Goal: Communication & Community: Answer question/provide support

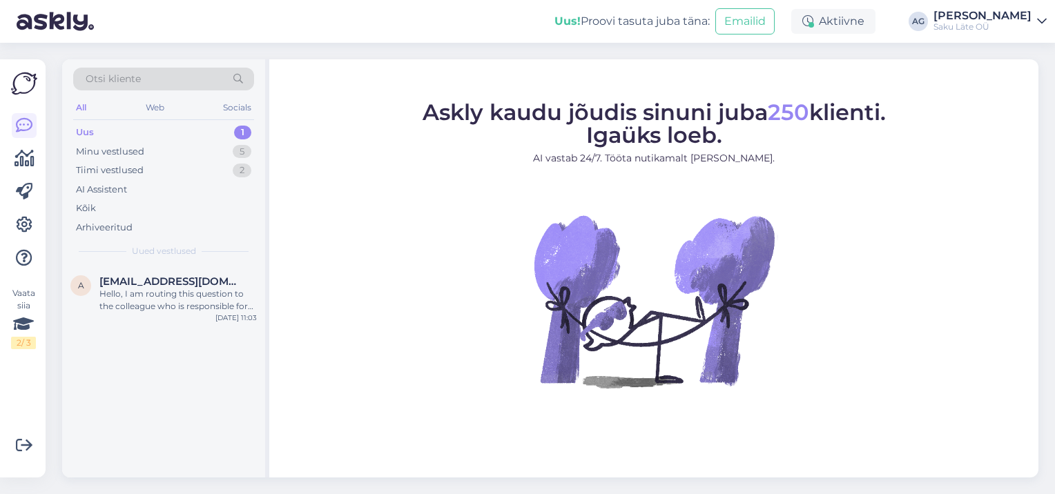
click at [105, 131] on div "Uus 1" at bounding box center [163, 132] width 181 height 19
click at [177, 304] on div "Hello, I am routing this question to the colleague who is responsible for this …" at bounding box center [177, 300] width 157 height 25
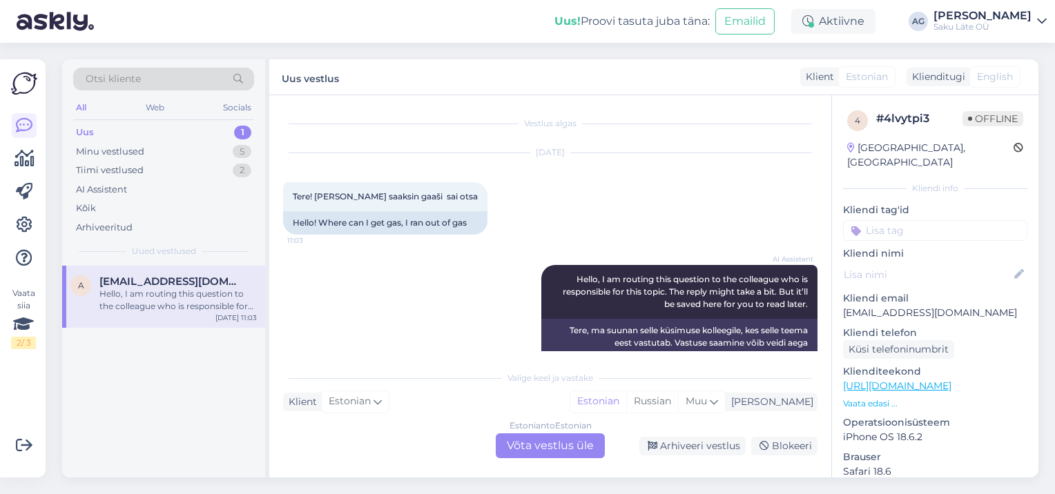
scroll to position [30, 0]
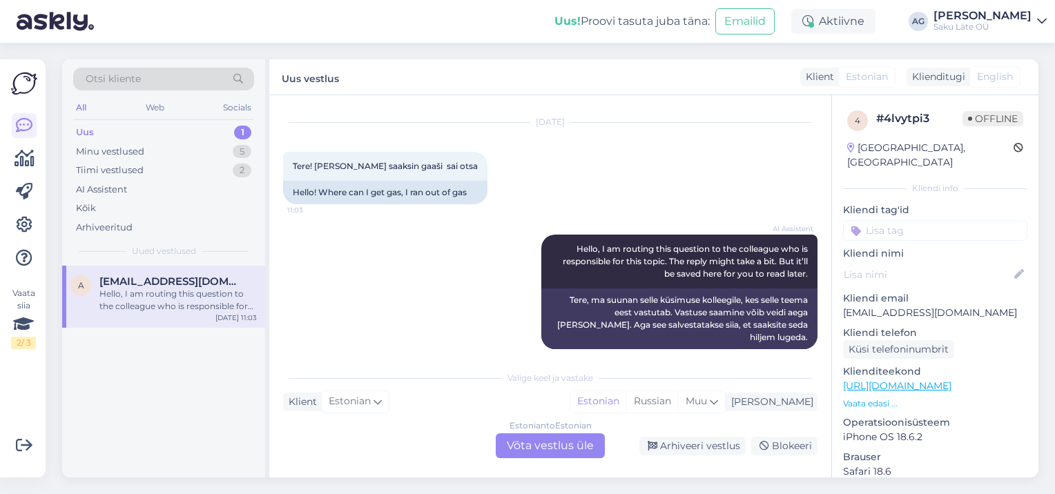
click at [552, 439] on div "Estonian to Estonian Võta vestlus üle" at bounding box center [550, 446] width 109 height 25
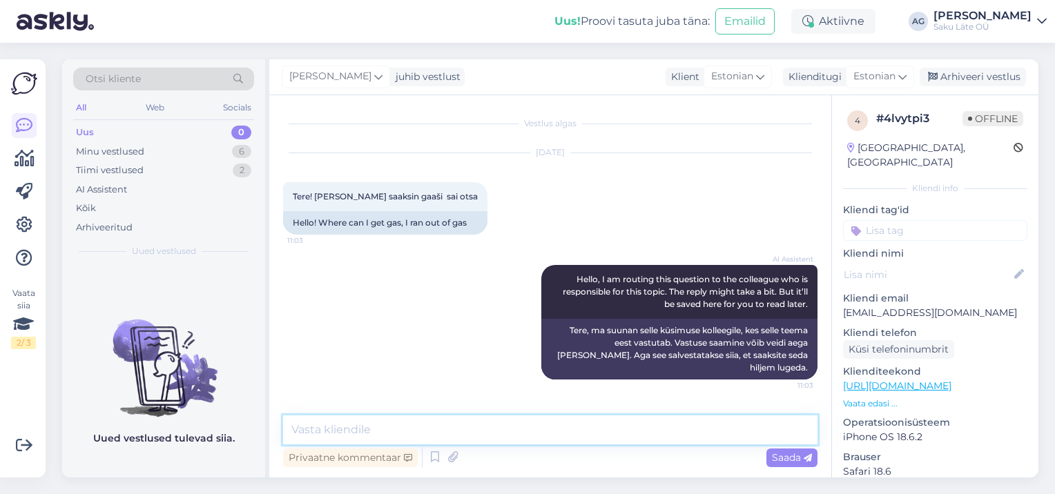
click at [392, 427] on textarea at bounding box center [550, 430] width 534 height 29
type textarea "T"
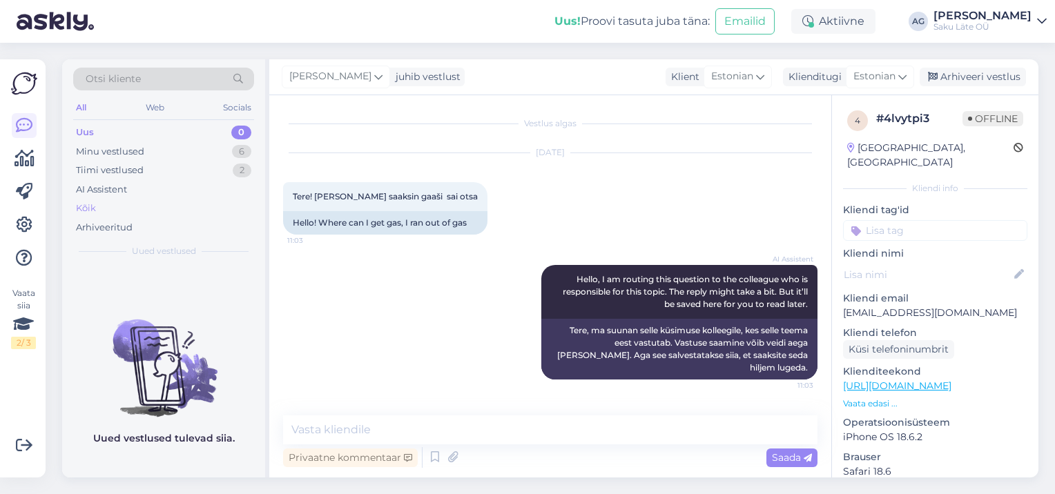
click at [85, 208] on div "Kõik" at bounding box center [86, 209] width 20 height 14
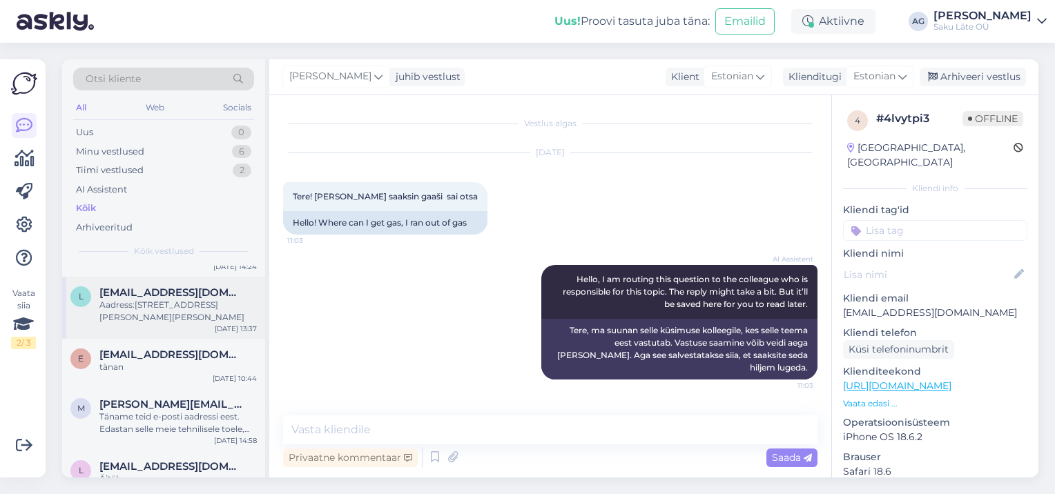
scroll to position [414, 0]
click at [174, 315] on div "Aadress:[STREET_ADDRESS][PERSON_NAME][PERSON_NAME]" at bounding box center [177, 308] width 157 height 25
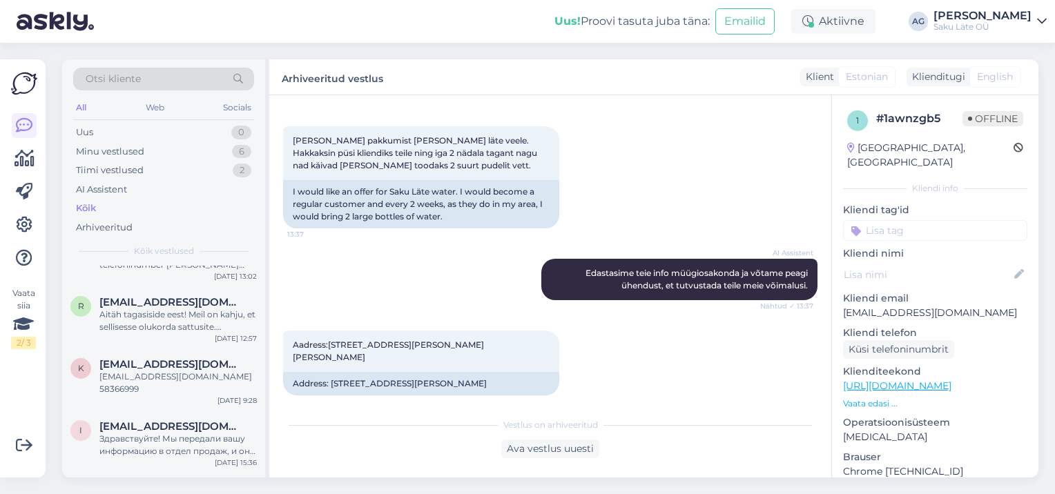
scroll to position [690, 0]
click at [172, 379] on div "[EMAIL_ADDRESS][DOMAIN_NAME] 58366999" at bounding box center [177, 380] width 157 height 25
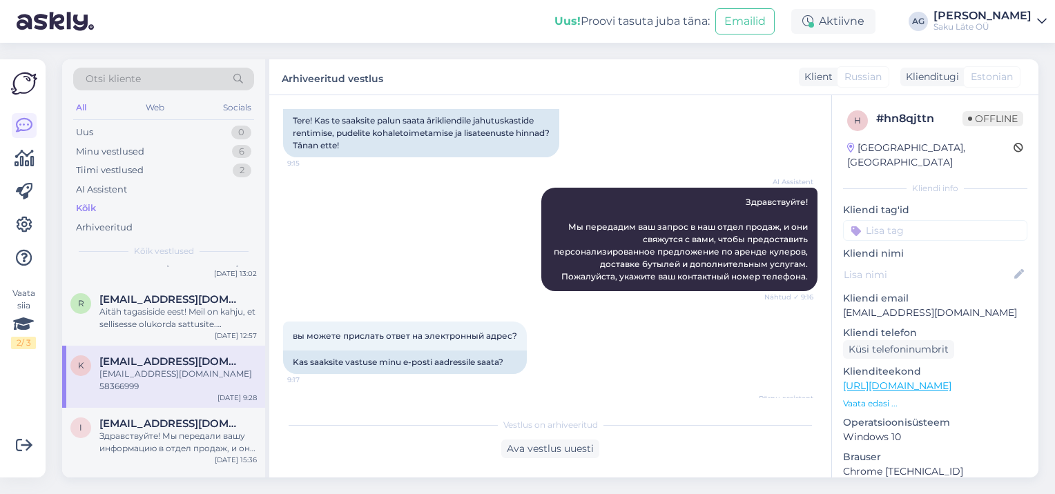
scroll to position [0, 0]
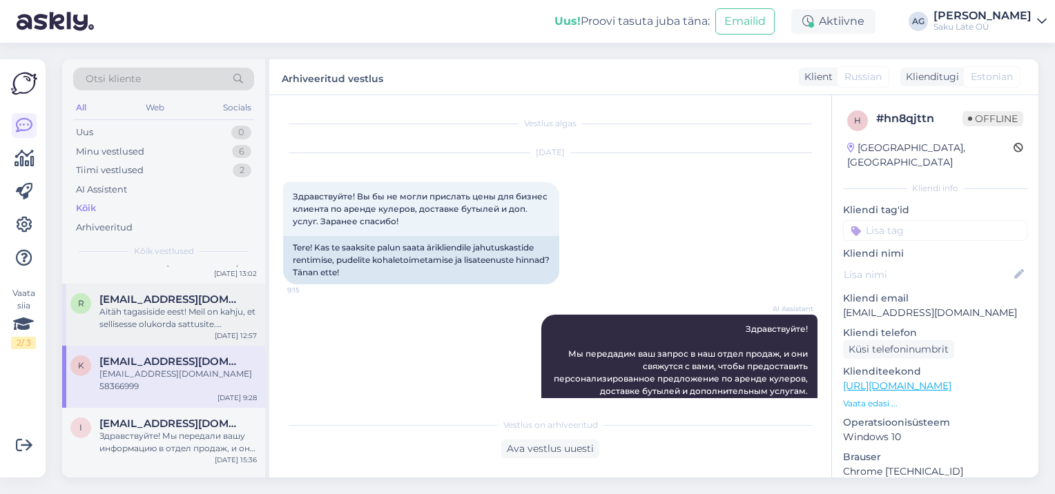
click at [118, 304] on span "[EMAIL_ADDRESS][DOMAIN_NAME]" at bounding box center [171, 299] width 144 height 12
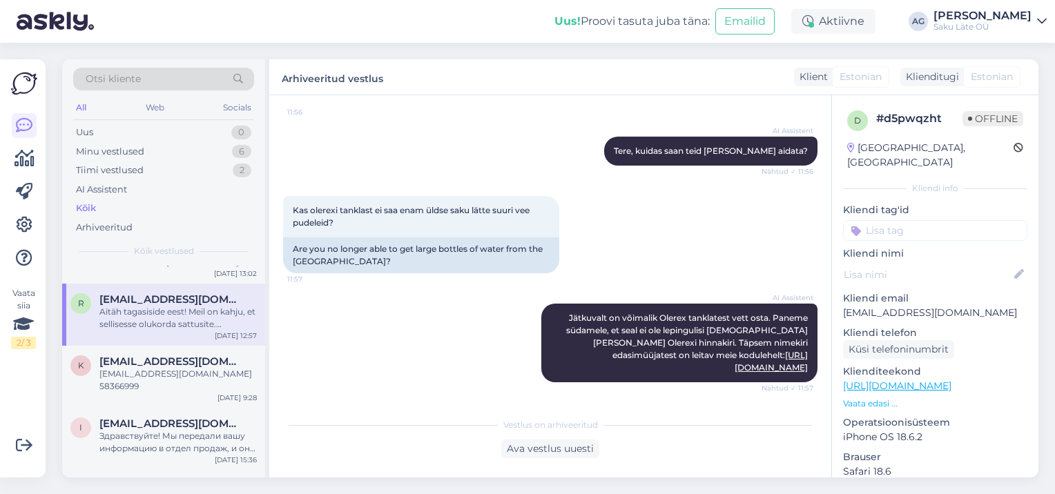
scroll to position [207, 0]
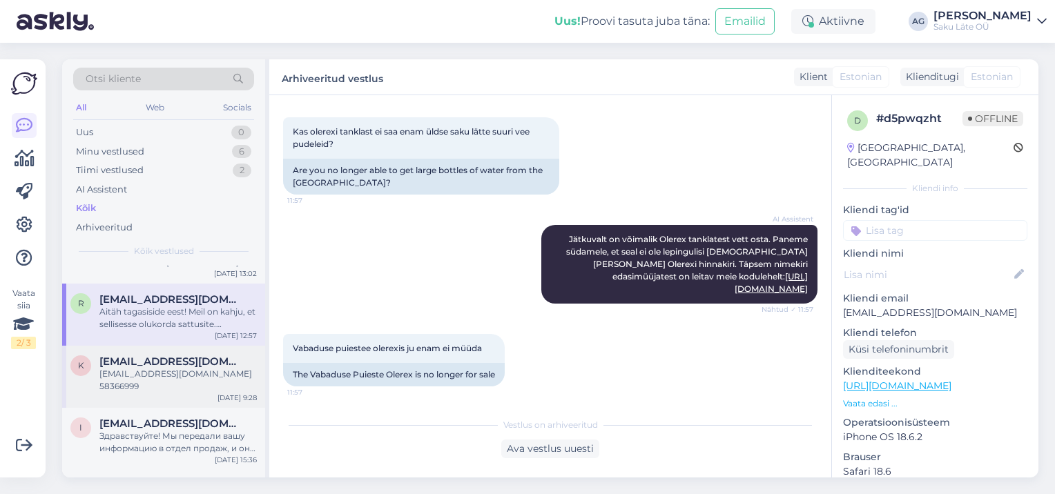
click at [155, 385] on div "[EMAIL_ADDRESS][DOMAIN_NAME] 58366999" at bounding box center [177, 380] width 157 height 25
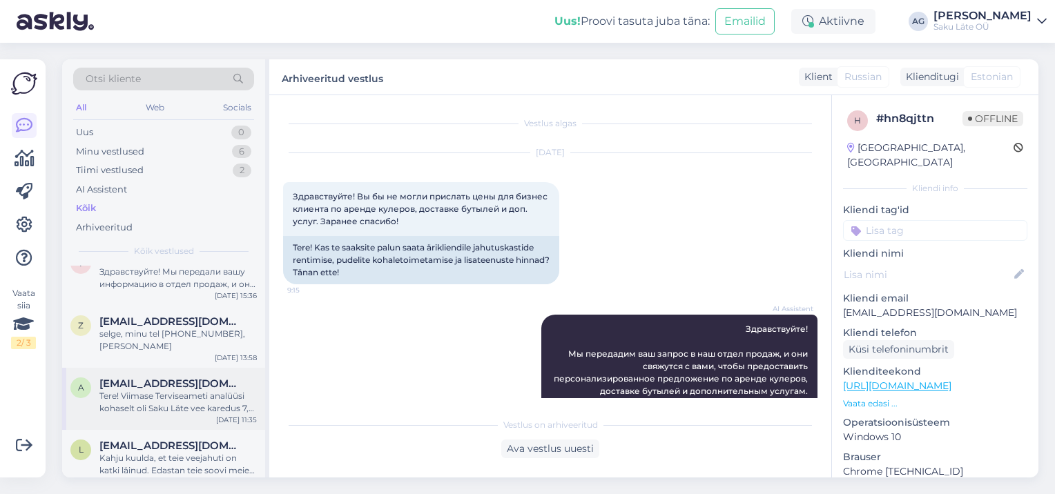
scroll to position [897, 0]
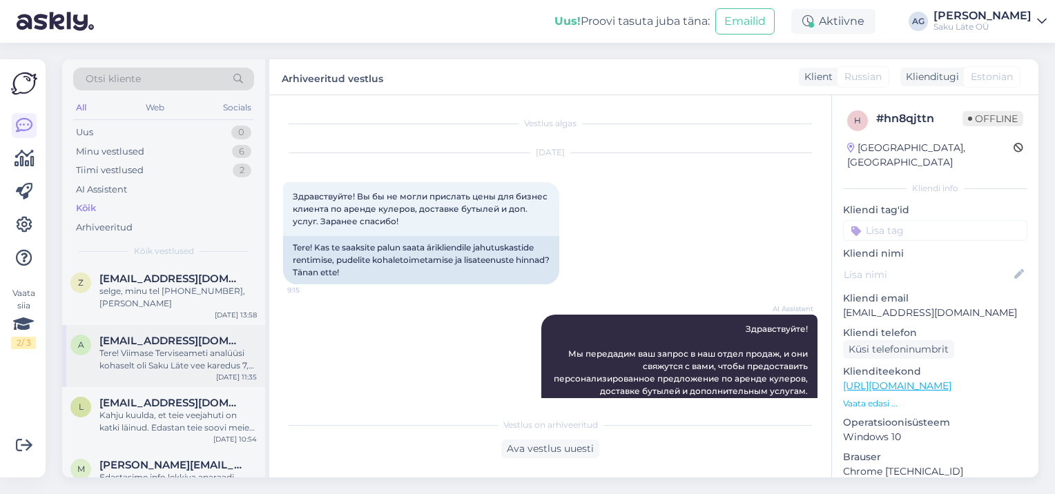
click at [136, 347] on div "Tere! Viimase Terviseameti analüüsi kohaselt oli Saku Läte vee karedus 7,4 ehk …" at bounding box center [177, 359] width 157 height 25
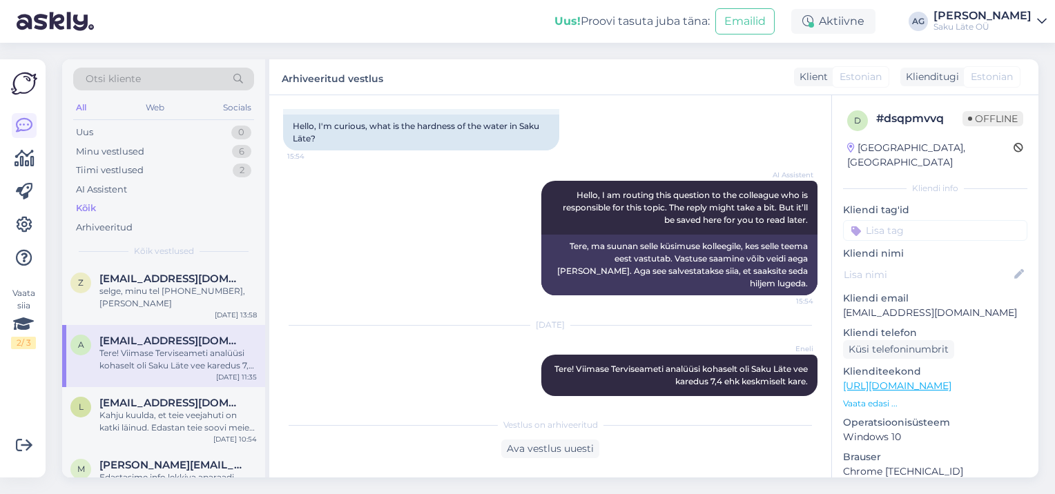
scroll to position [0, 0]
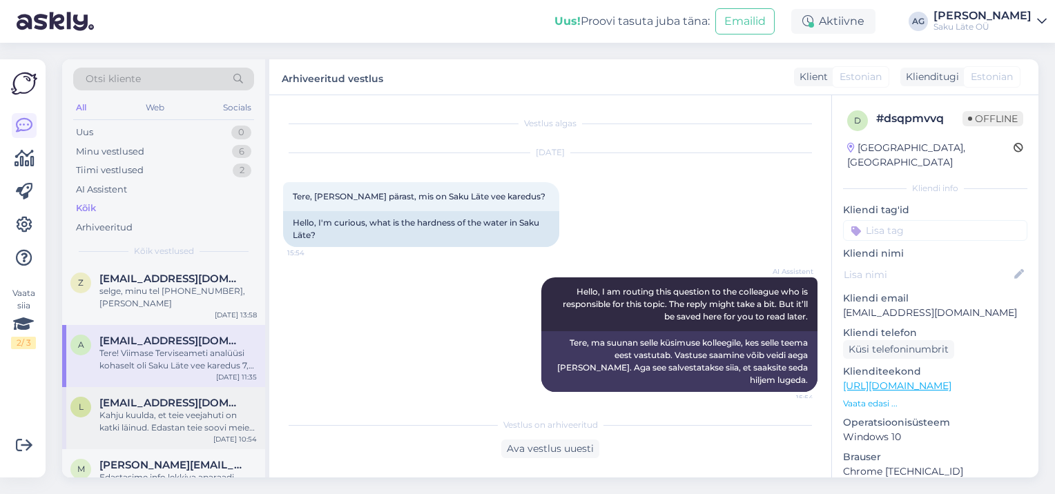
click at [155, 409] on div "Kahju kuulda, et teie veejahuti on katki läinud. Edastan teie soovi meie tehnil…" at bounding box center [177, 421] width 157 height 25
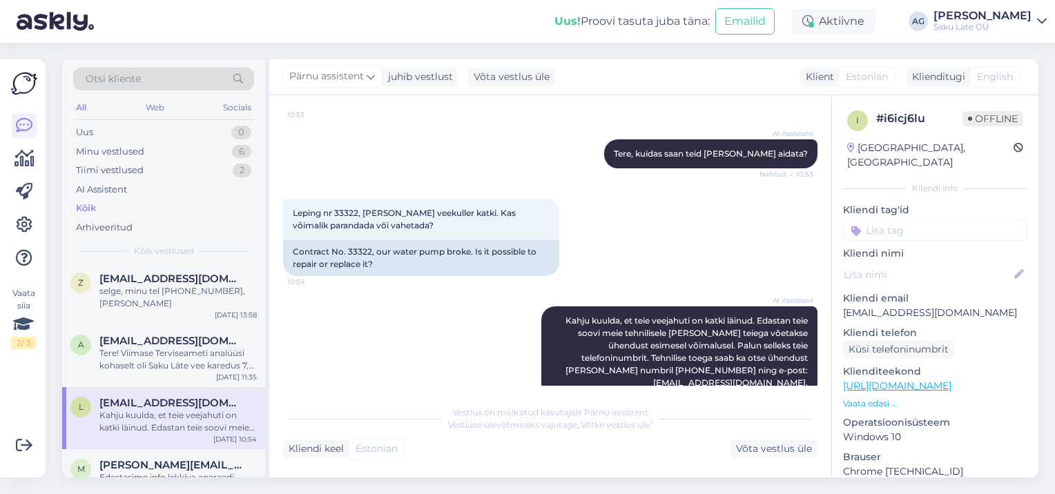
scroll to position [138, 0]
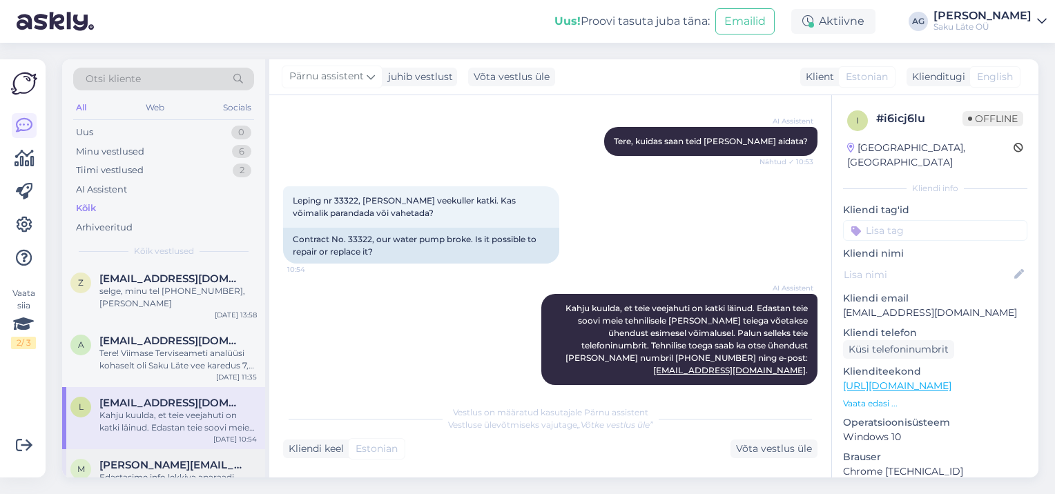
click at [144, 459] on span "[PERSON_NAME][EMAIL_ADDRESS][DOMAIN_NAME]" at bounding box center [171, 465] width 144 height 12
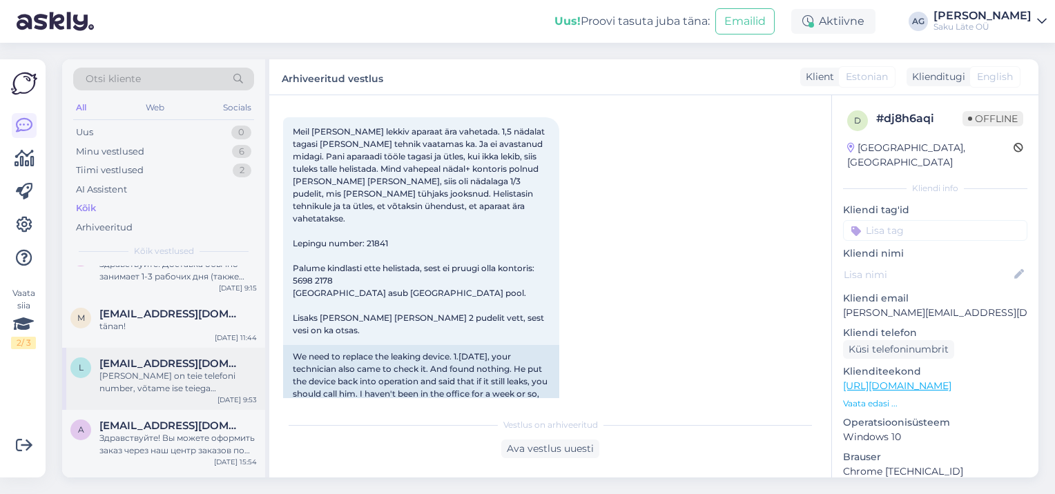
scroll to position [1174, 0]
click at [139, 320] on div "tänan!" at bounding box center [177, 326] width 157 height 12
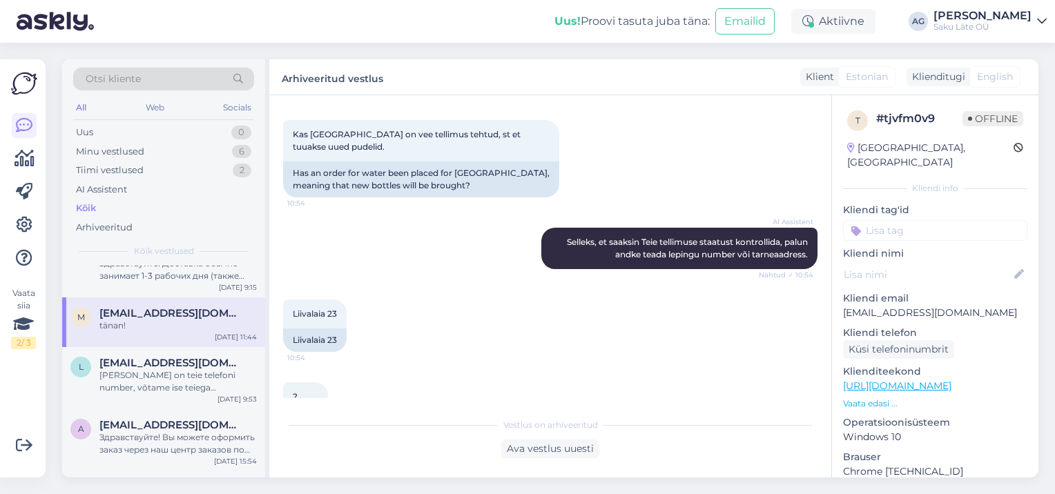
scroll to position [207, 0]
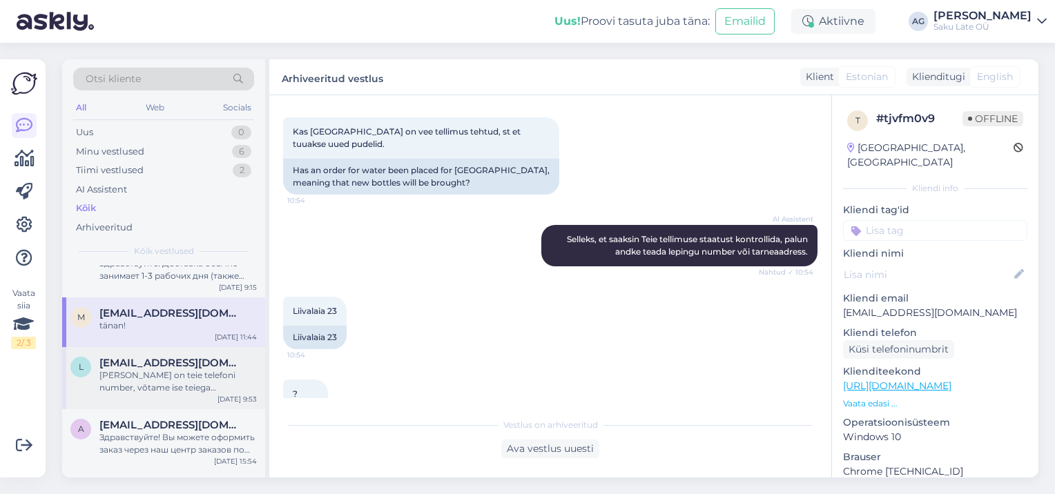
click at [165, 369] on div "[PERSON_NAME] on teie telefoni number, võtame ise teiega ühendust?" at bounding box center [177, 381] width 157 height 25
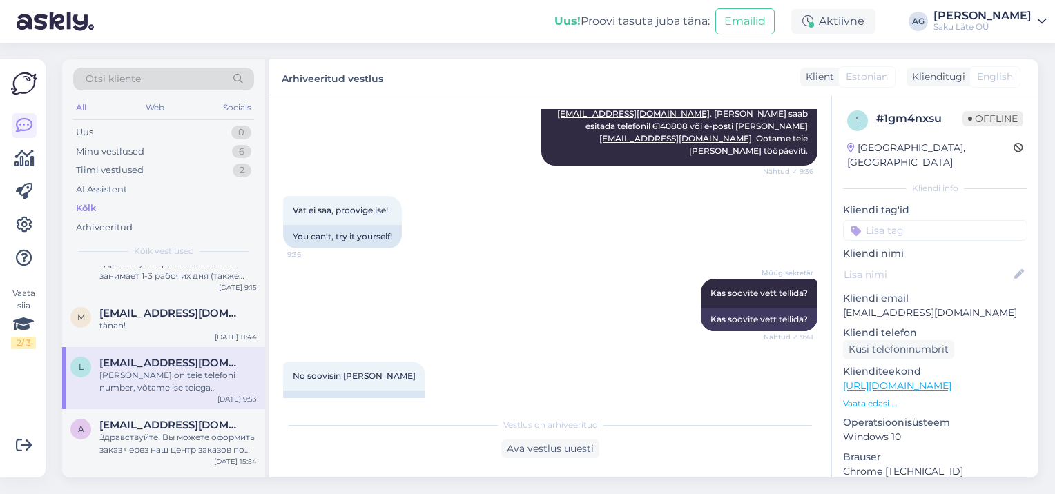
scroll to position [276, 0]
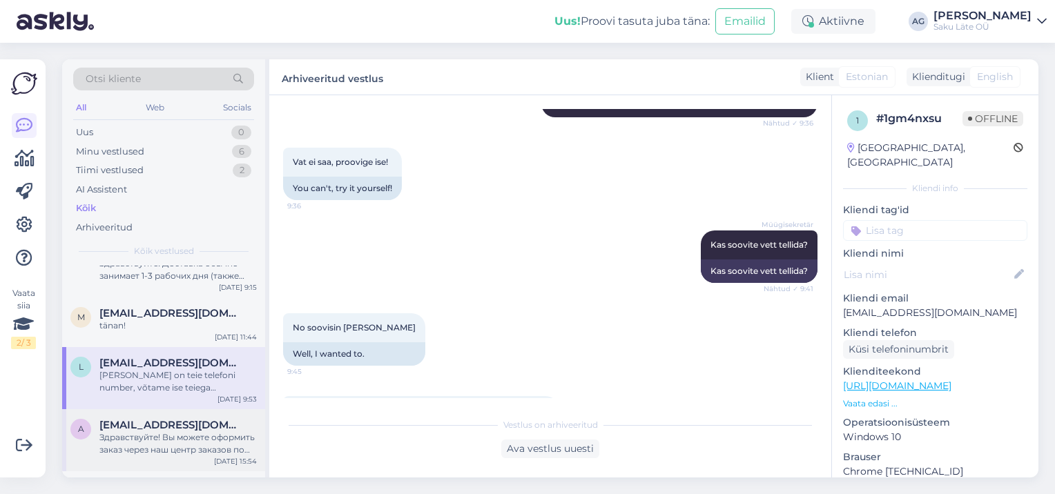
click at [186, 431] on div "Здравствуйте! Вы можете оформить заказ через наш центр заказов по ссылке [URL][…" at bounding box center [177, 443] width 157 height 25
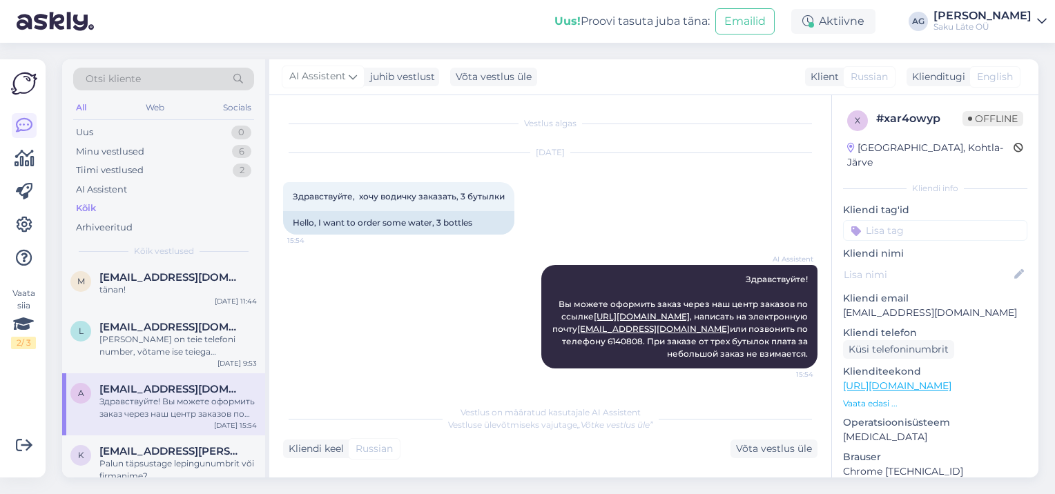
scroll to position [1312, 0]
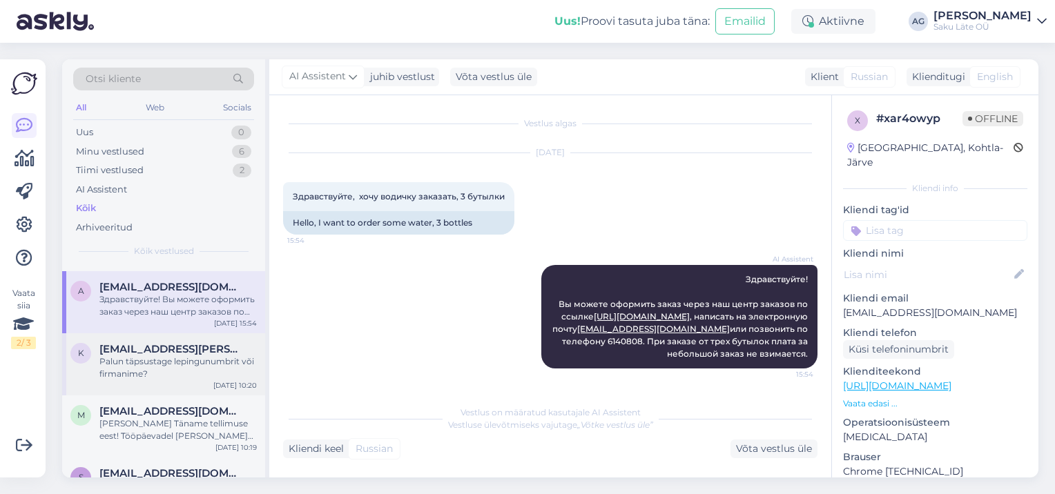
click at [141, 356] on div "Palun täpsustage lepingunumbrit või firmanime?" at bounding box center [177, 368] width 157 height 25
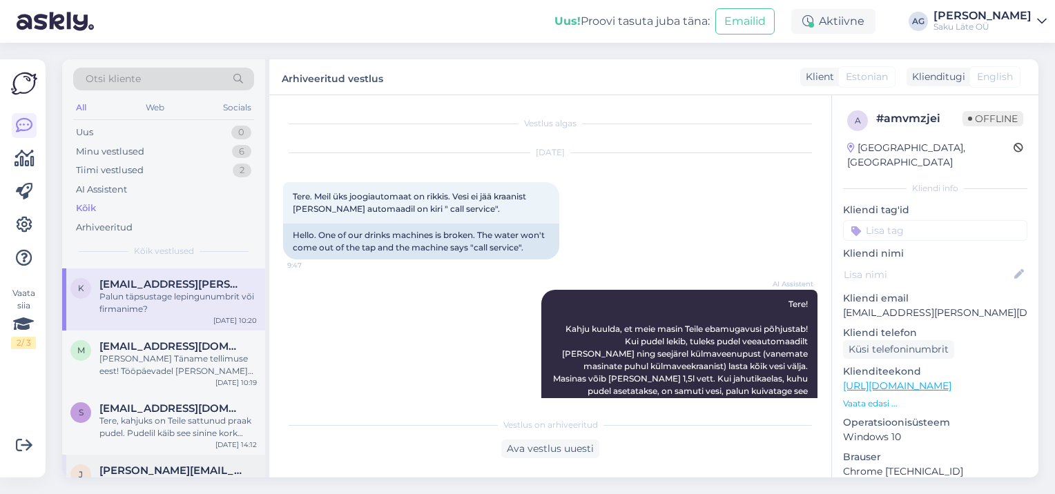
scroll to position [1450, 0]
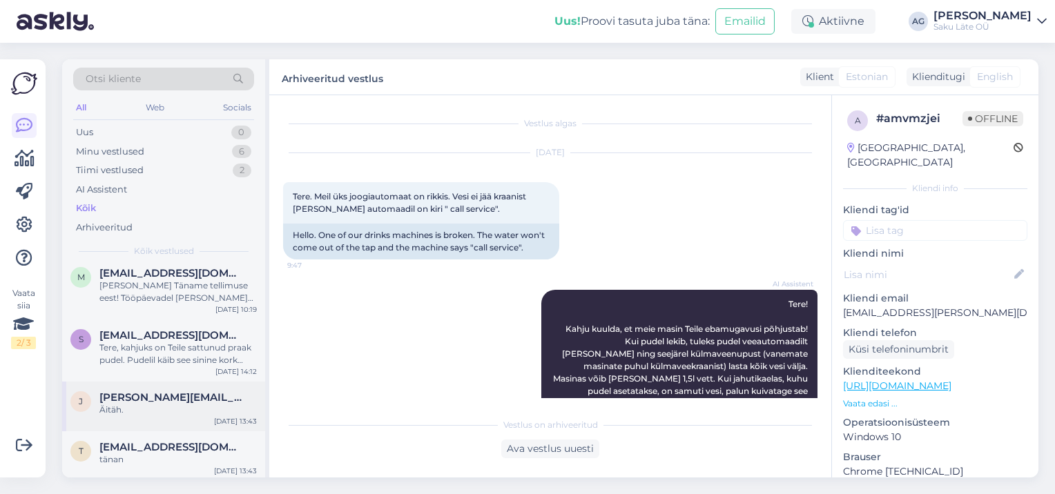
click at [149, 391] on span "[PERSON_NAME][EMAIL_ADDRESS][DOMAIN_NAME]" at bounding box center [171, 397] width 144 height 12
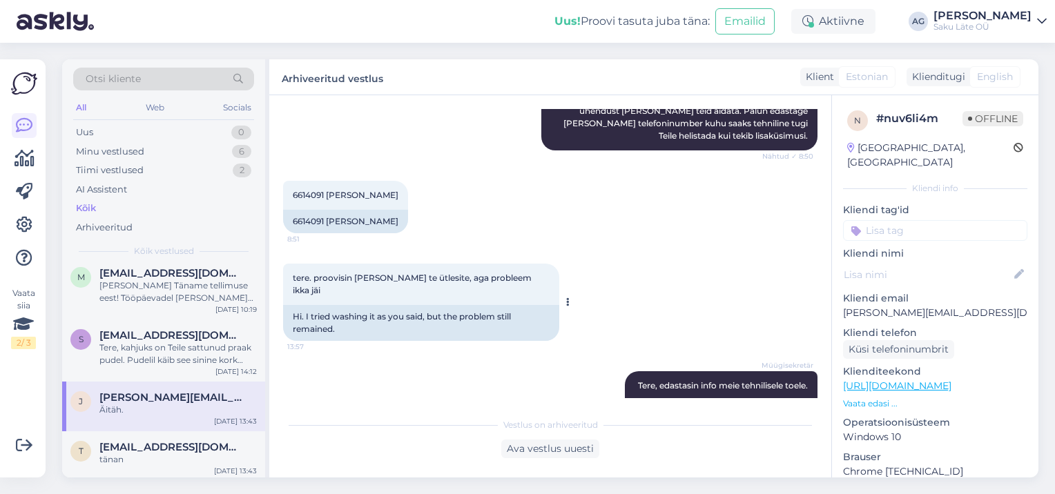
scroll to position [0, 0]
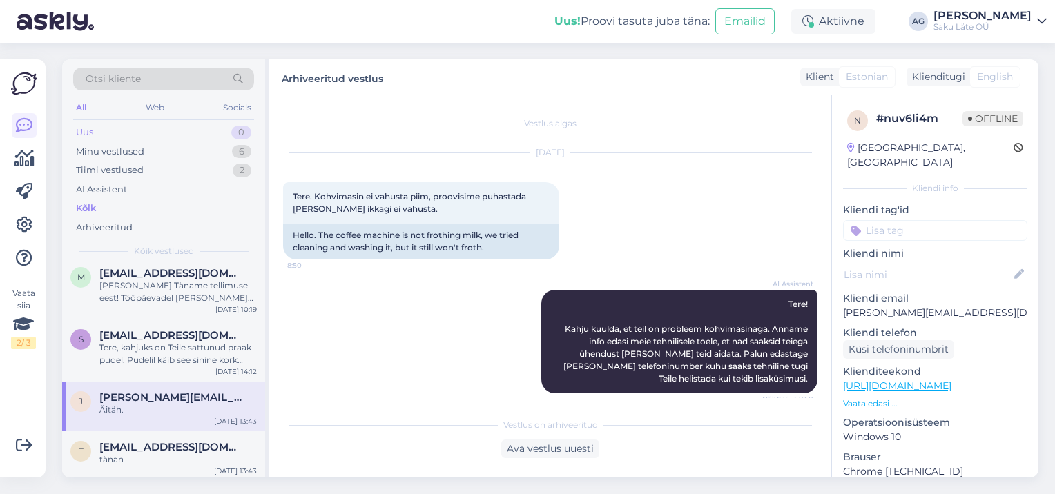
click at [88, 130] on div "Uus" at bounding box center [84, 133] width 17 height 14
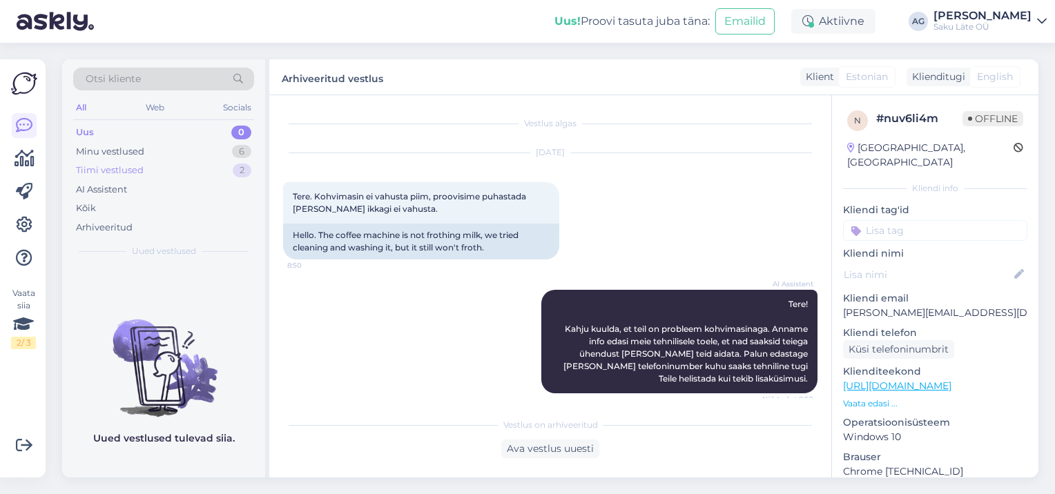
click at [108, 172] on div "Tiimi vestlused" at bounding box center [110, 171] width 68 height 14
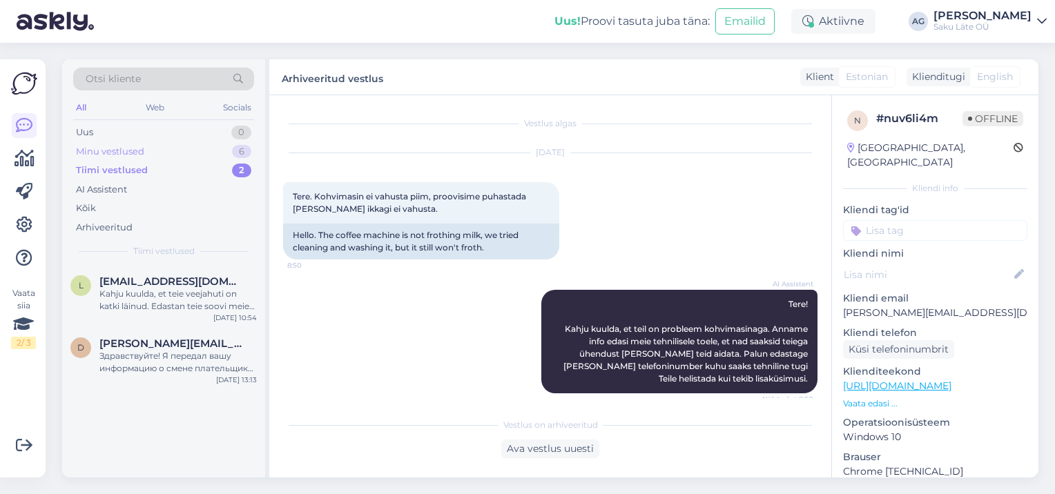
click at [141, 155] on div "Minu vestlused" at bounding box center [110, 152] width 68 height 14
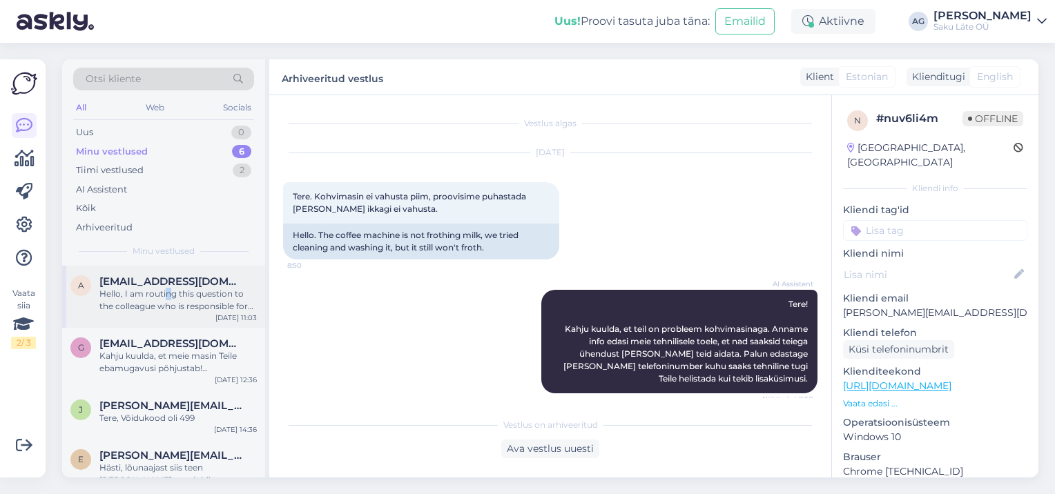
click at [166, 293] on div "Hello, I am routing this question to the colleague who is responsible for this …" at bounding box center [177, 300] width 157 height 25
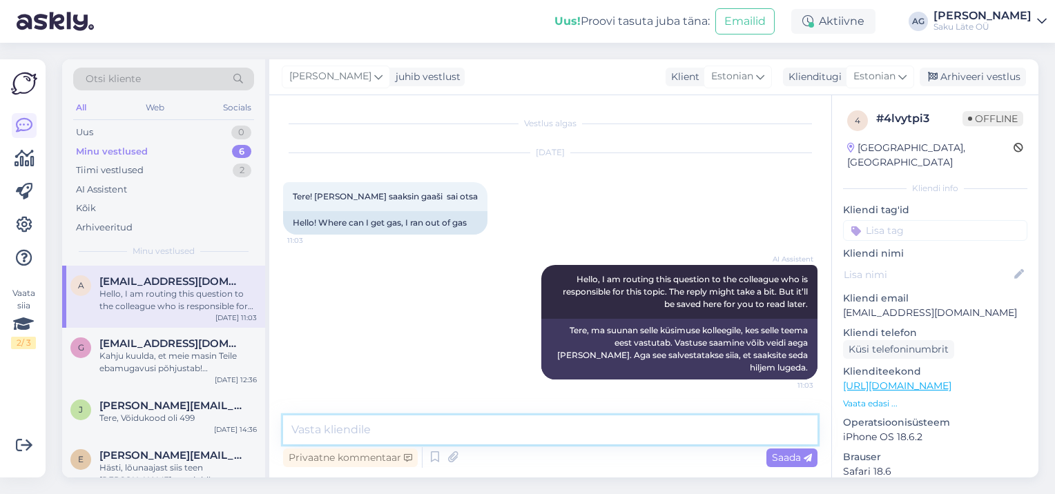
click at [410, 429] on textarea at bounding box center [550, 430] width 534 height 29
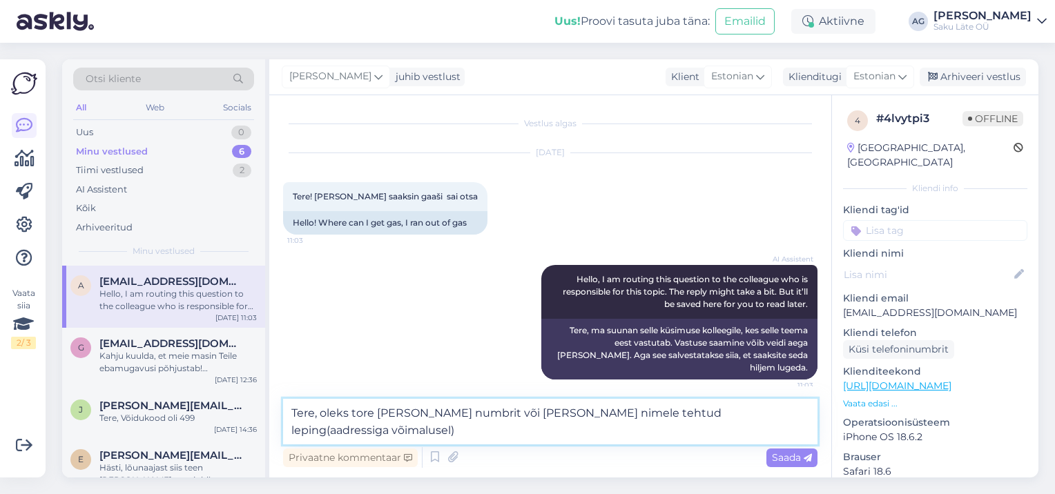
click at [421, 431] on textarea "Tere, oleks tore [PERSON_NAME] numbrit või [PERSON_NAME] nimele tehtud leping(a…" at bounding box center [550, 422] width 534 height 46
click at [693, 409] on textarea "Tere, oleks tore [PERSON_NAME] numbrit või [PERSON_NAME] nimele tehtud leping(a…" at bounding box center [550, 422] width 534 height 46
type textarea "Tere, oleks tore [PERSON_NAME] numbrit või [PERSON_NAME] nimele tehtud leping (…"
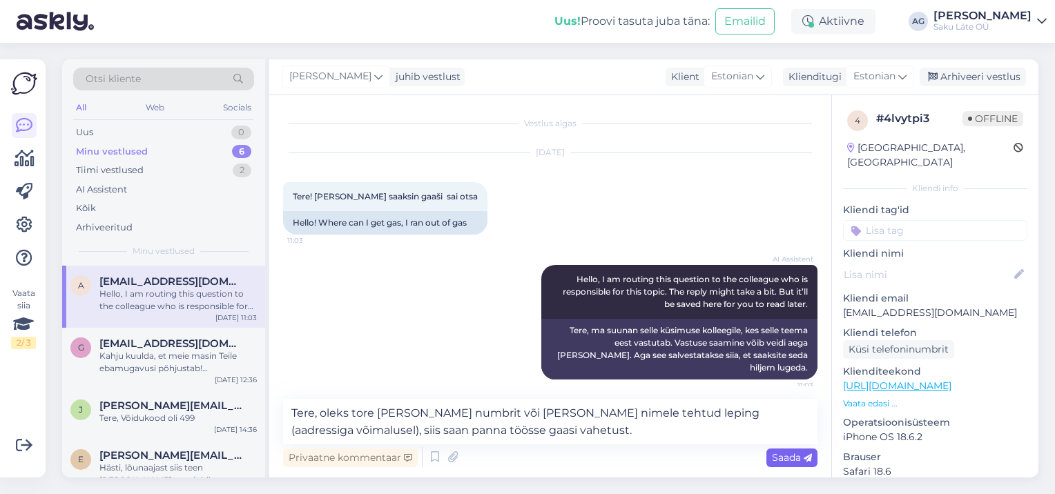
click at [793, 459] on span "Saada" at bounding box center [792, 458] width 40 height 12
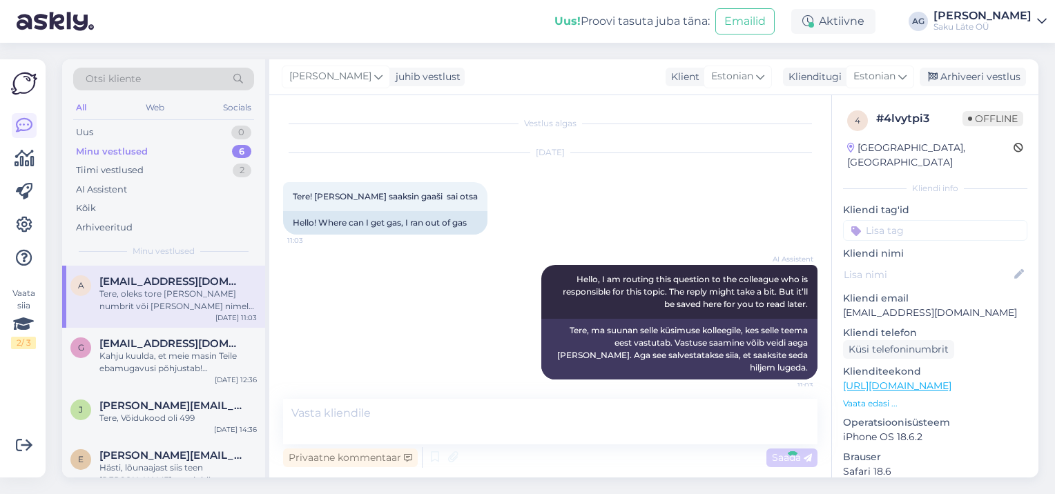
scroll to position [64, 0]
